Goal: Task Accomplishment & Management: Manage account settings

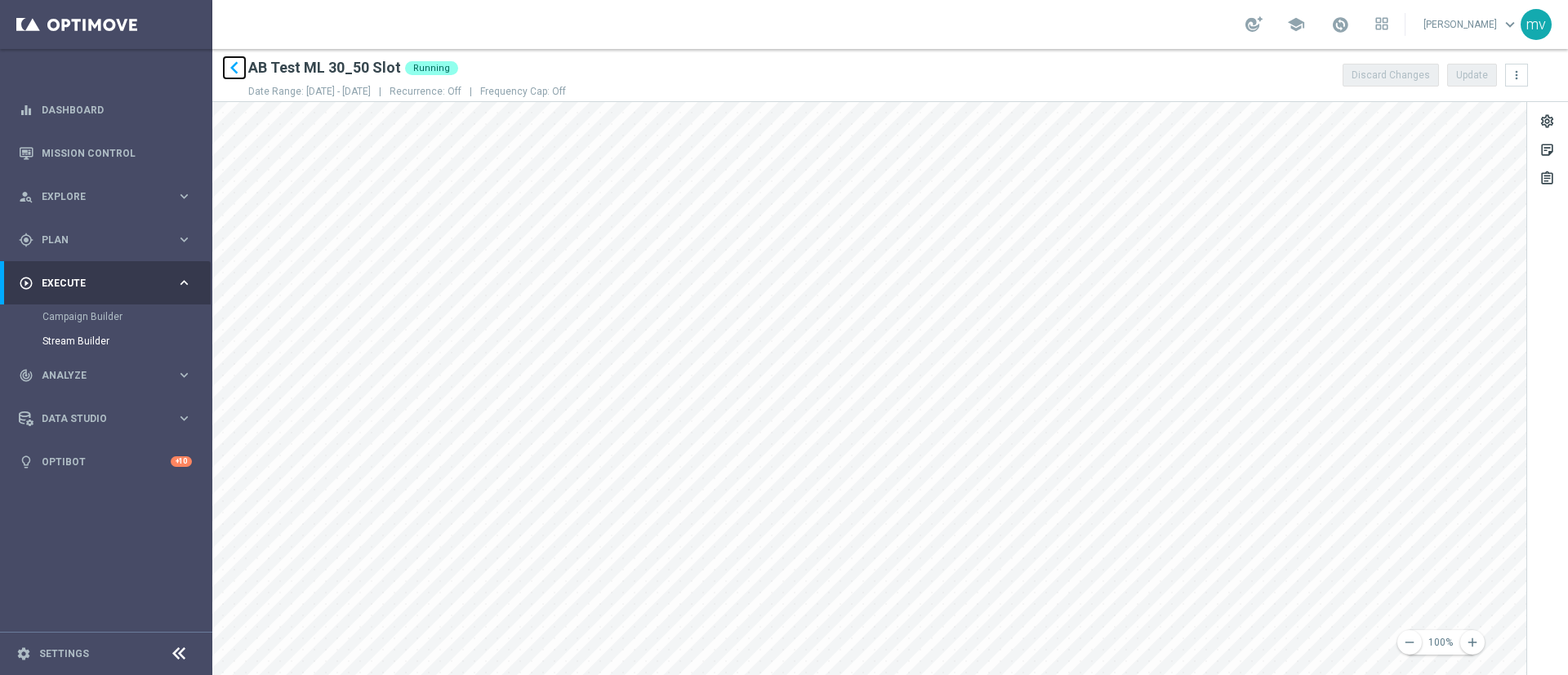
click at [238, 71] on icon "keyboard_arrow_left" at bounding box center [234, 68] width 25 height 25
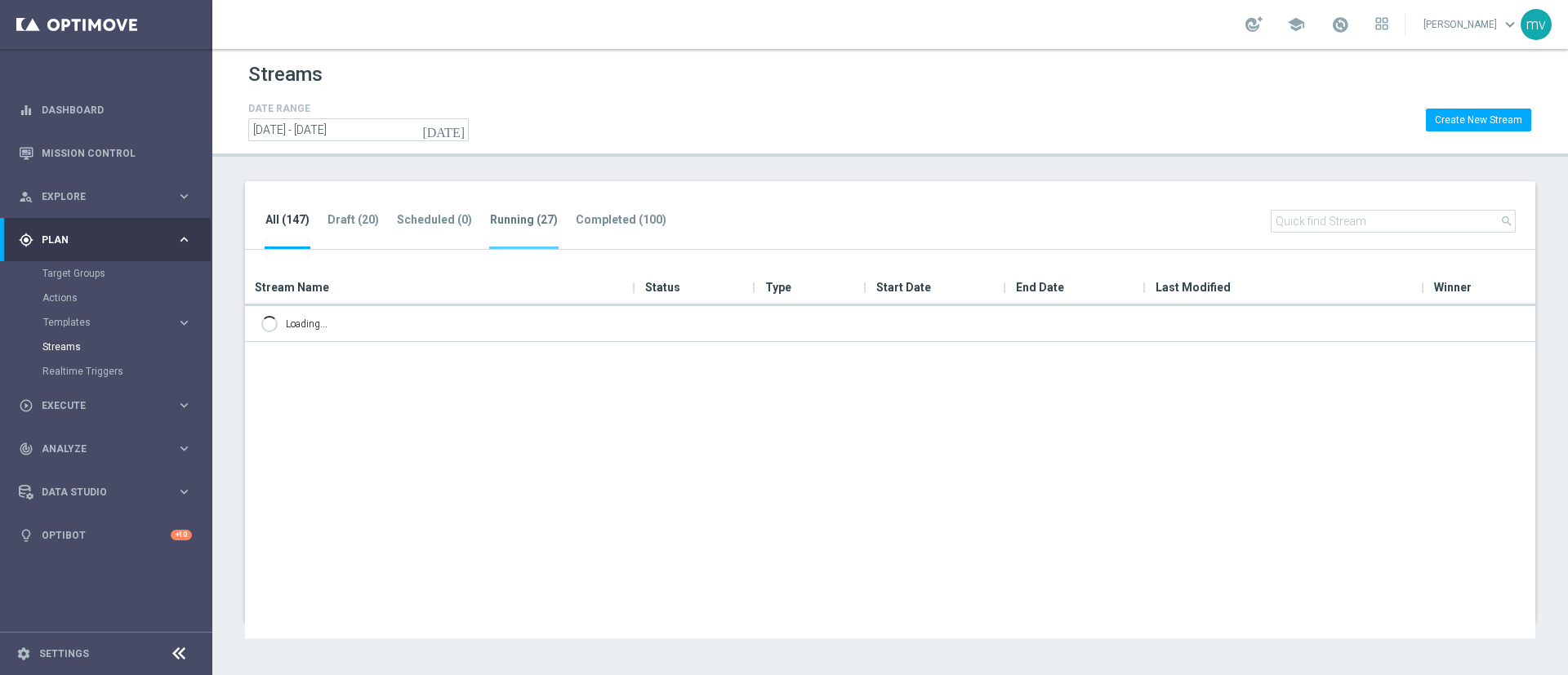
click at [512, 218] on tab-header "Running (27)" at bounding box center [524, 220] width 68 height 14
